Goal: Navigation & Orientation: Understand site structure

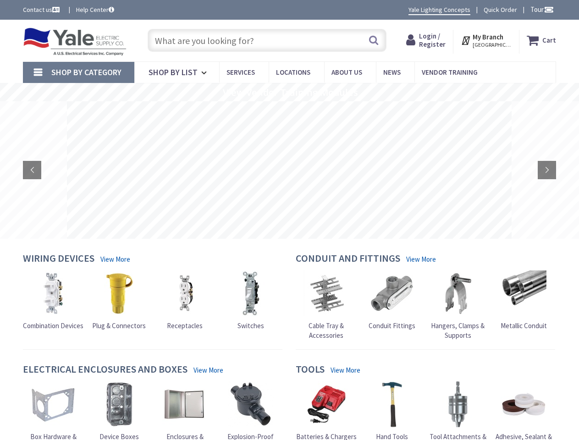
click at [289, 220] on rs-layer at bounding box center [289, 169] width 445 height 137
click at [540, 9] on span "Tour" at bounding box center [541, 9] width 23 height 9
click at [487, 40] on strong "My Branch" at bounding box center [487, 37] width 31 height 9
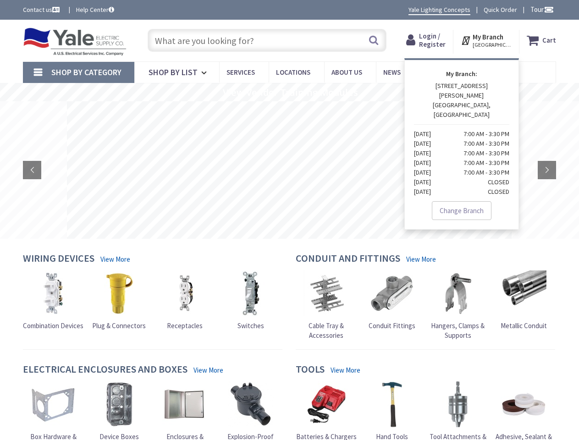
click at [78, 72] on span "Shop By Category" at bounding box center [86, 72] width 70 height 11
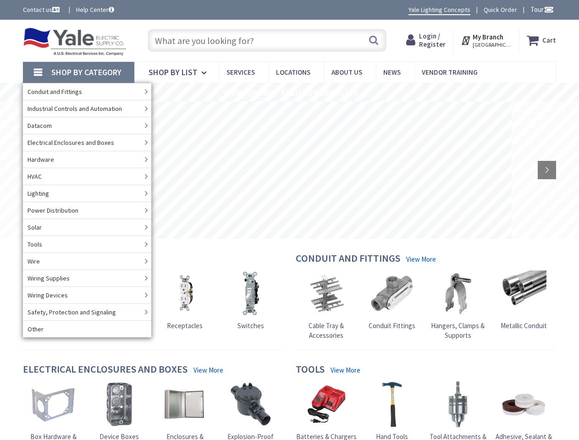
click at [289, 92] on rs-slide "View Vendor Training Modules" at bounding box center [289, 92] width 579 height 18
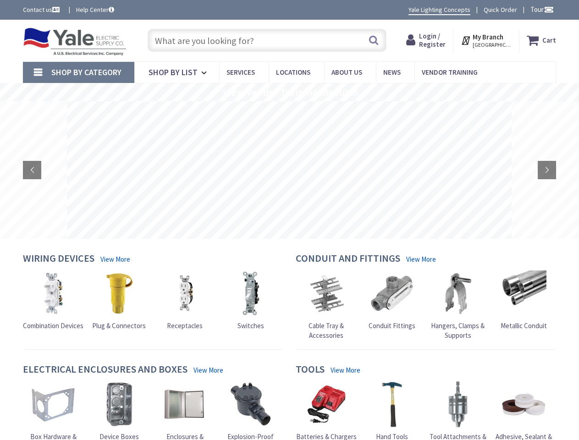
click at [289, 170] on rs-layer at bounding box center [289, 169] width 445 height 137
click at [32, 170] on rs-arrow at bounding box center [32, 170] width 18 height 18
click at [547, 170] on rs-arrow at bounding box center [547, 170] width 18 height 18
